Goal: Book appointment/travel/reservation

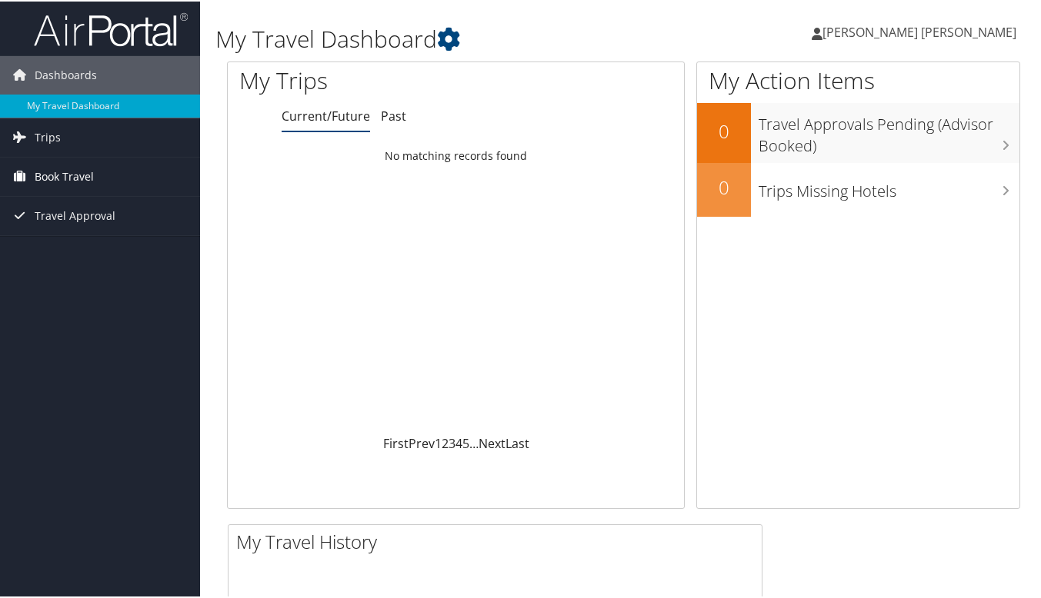
click at [87, 175] on span "Book Travel" at bounding box center [64, 175] width 59 height 38
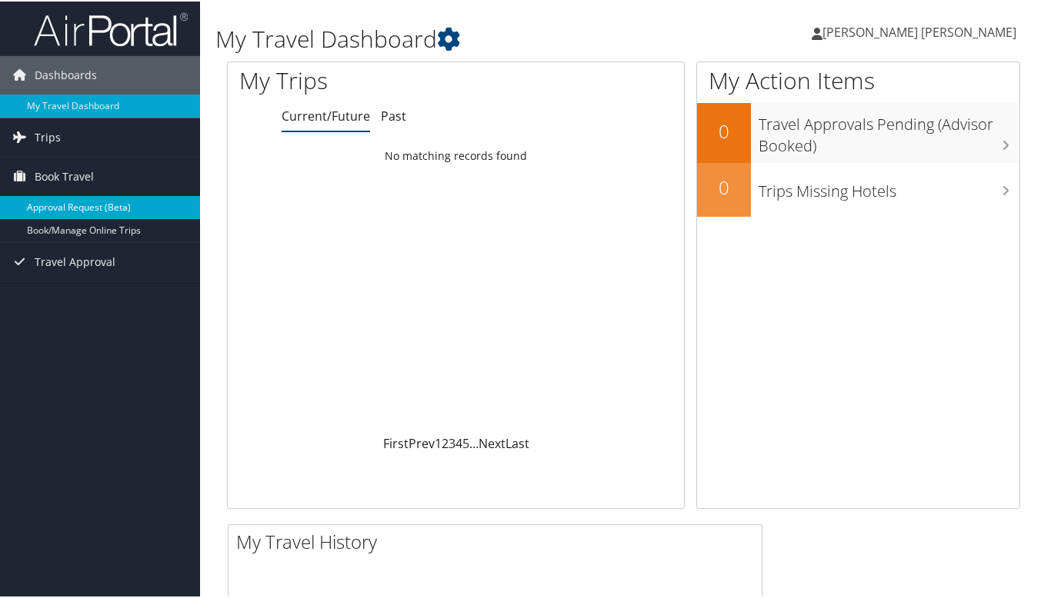
click at [82, 204] on link "Approval Request (Beta)" at bounding box center [100, 206] width 200 height 23
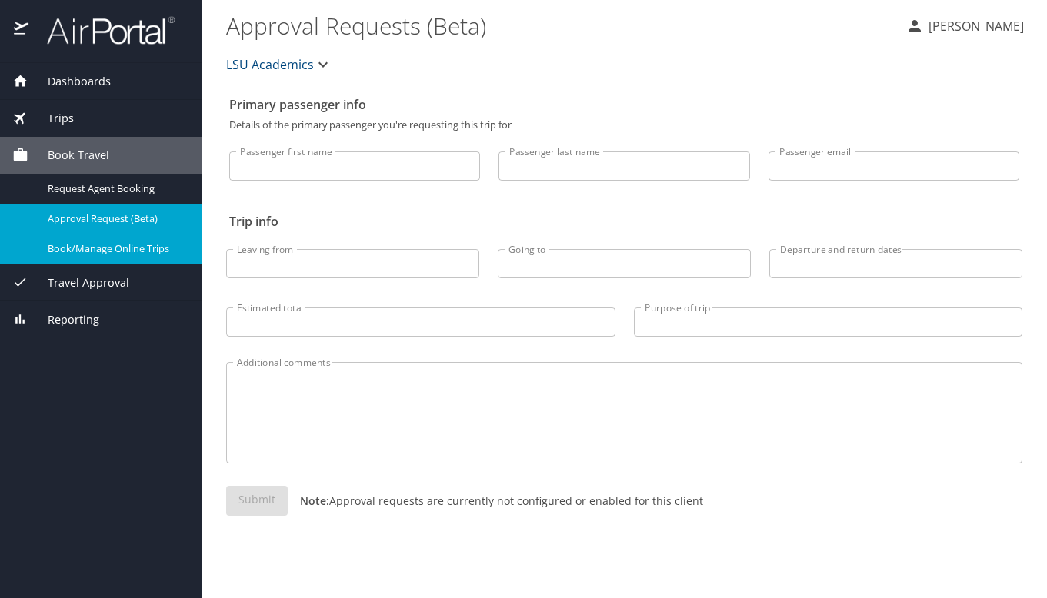
click at [79, 248] on span "Book/Manage Online Trips" at bounding box center [115, 249] width 135 height 15
click at [75, 251] on span "Book/Manage Online Trips" at bounding box center [115, 249] width 135 height 15
